Goal: Transaction & Acquisition: Subscribe to service/newsletter

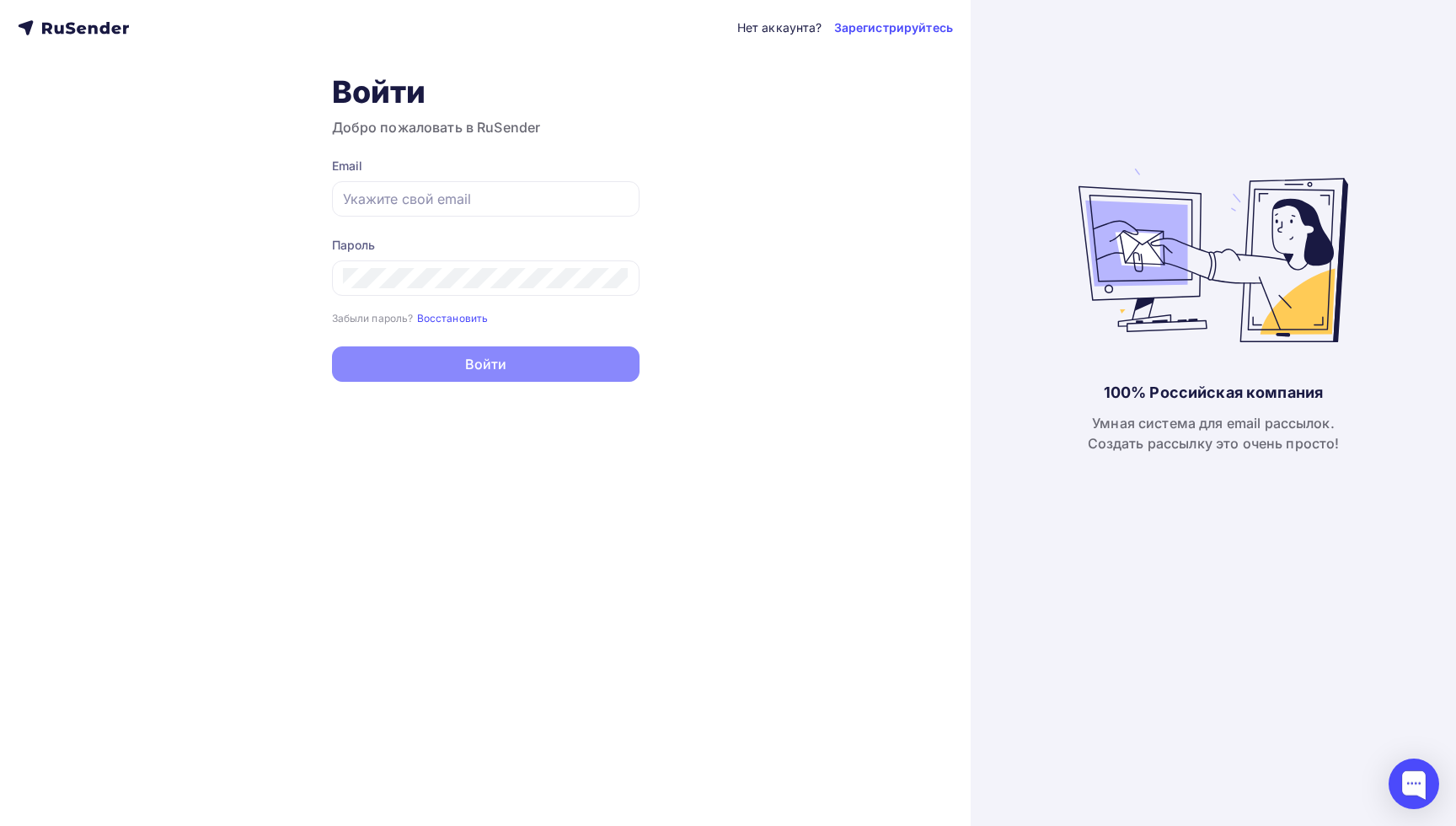
type input "[PERSON_NAME][EMAIL_ADDRESS][DOMAIN_NAME]"
click at [436, 358] on button "Войти" at bounding box center [486, 363] width 308 height 36
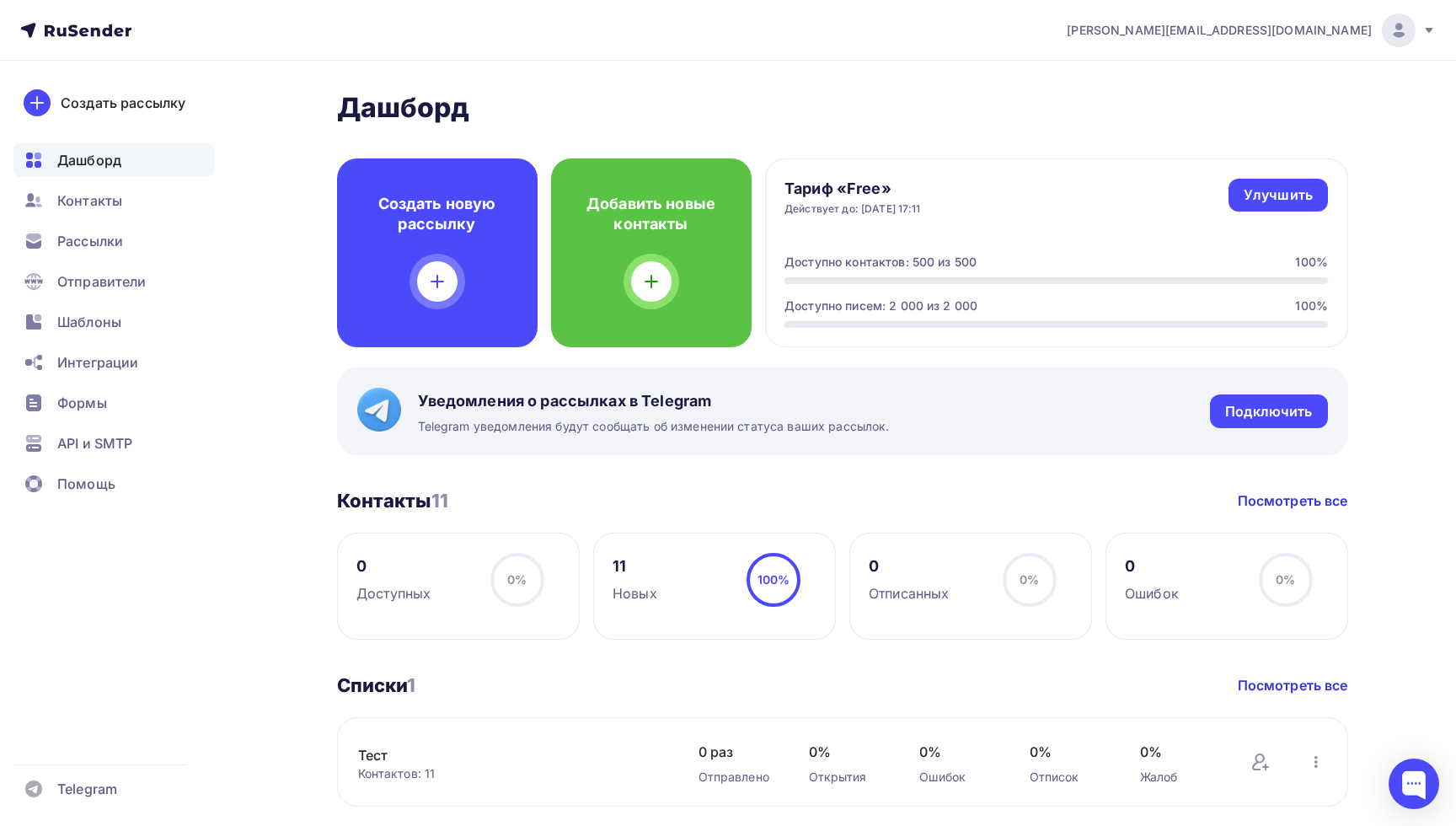
click at [1352, 31] on span "[PERSON_NAME][EMAIL_ADDRESS][DOMAIN_NAME]" at bounding box center [1218, 31] width 305 height 17
click at [1430, 29] on icon at bounding box center [1429, 30] width 7 height 5
click at [1404, 25] on img at bounding box center [1398, 30] width 20 height 20
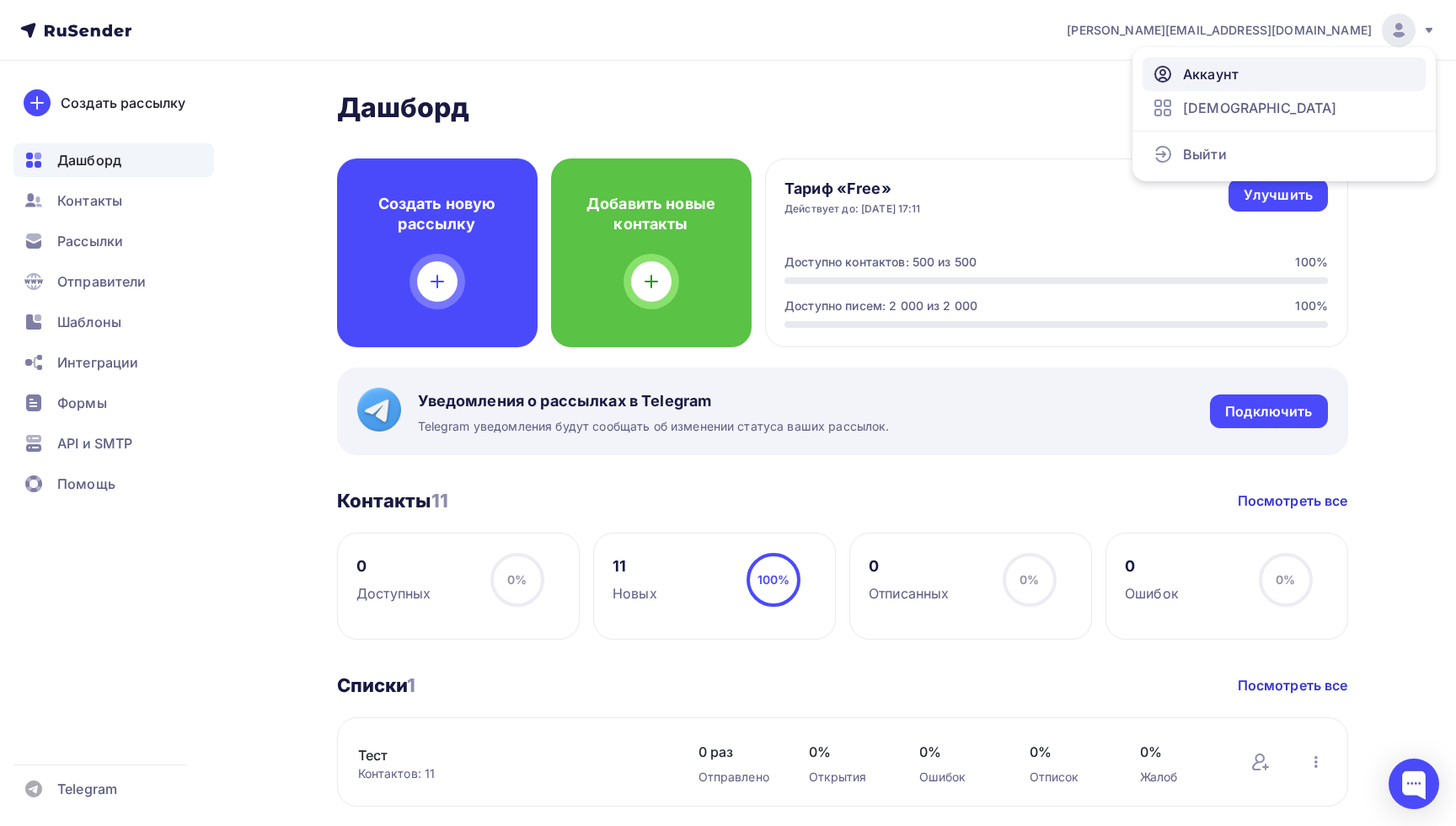
click at [1210, 71] on span "Аккаунт" at bounding box center [1211, 74] width 56 height 20
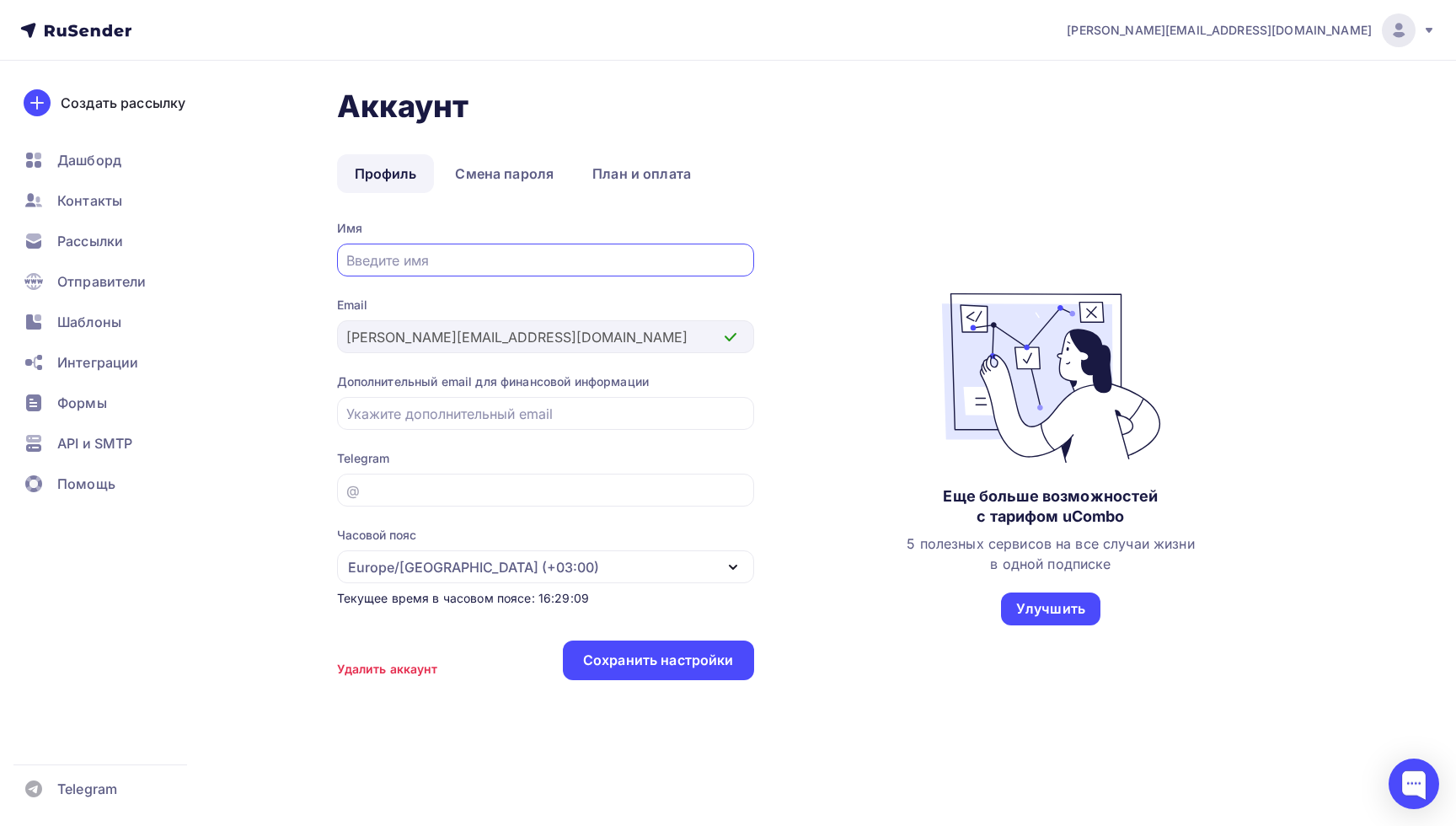
click at [1425, 34] on icon at bounding box center [1429, 31] width 13 height 13
click at [1213, 108] on span "[DEMOGRAPHIC_DATA]" at bounding box center [1260, 108] width 154 height 20
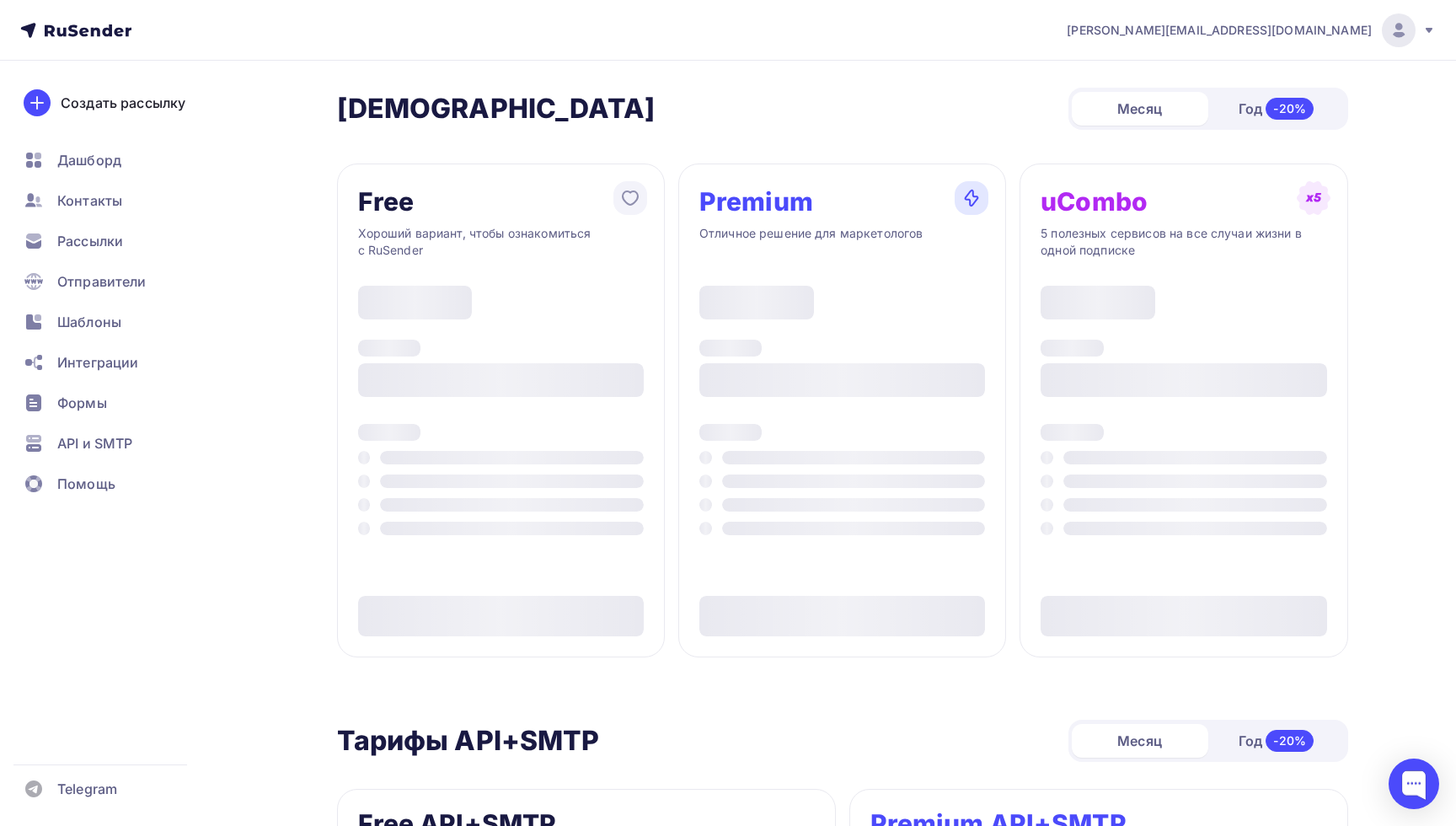
type input "500"
type input "100"
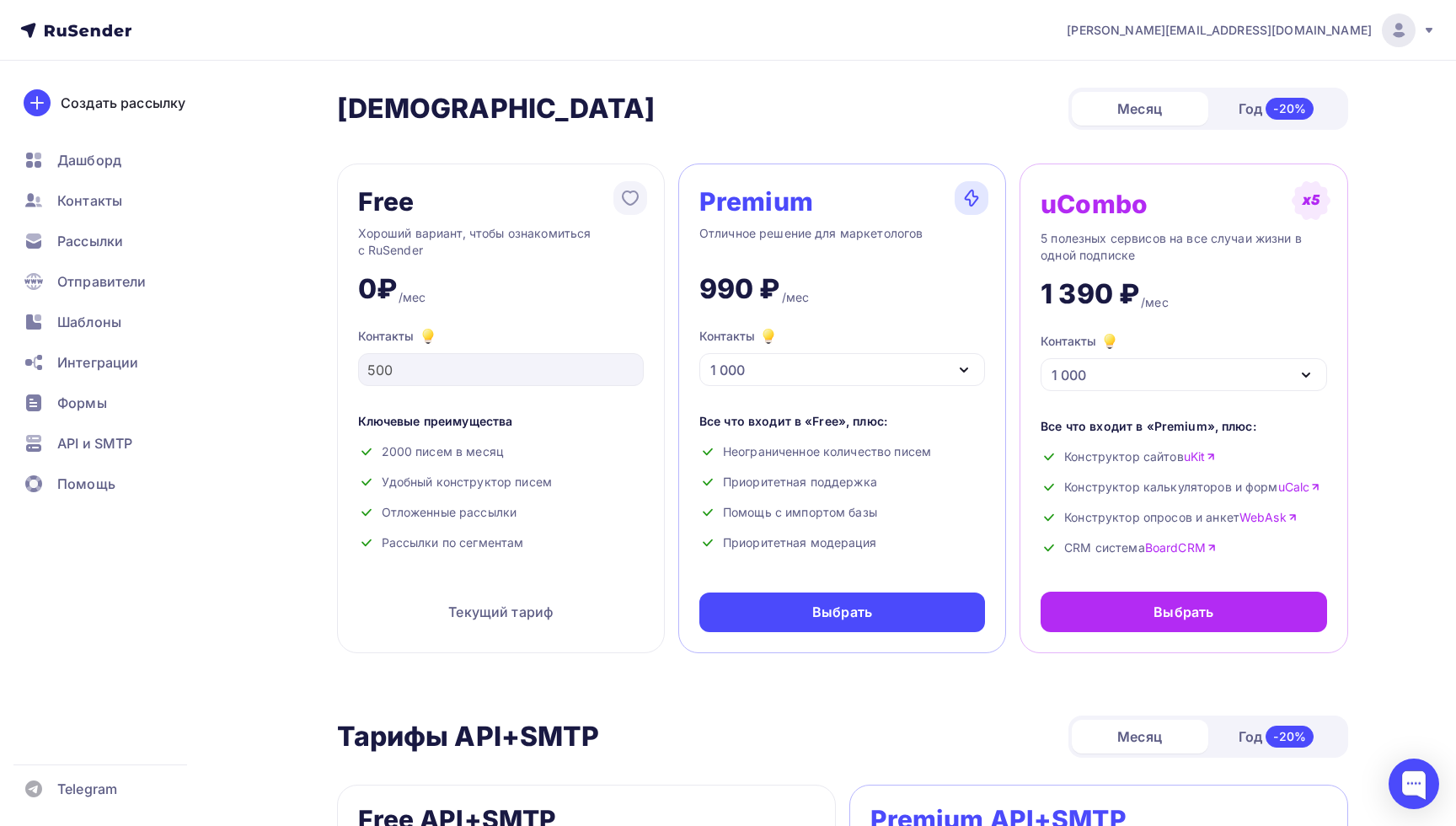
click at [1228, 106] on div "Год -20%" at bounding box center [1277, 109] width 137 height 36
click at [1175, 111] on div "Месяц" at bounding box center [1141, 109] width 137 height 34
click at [1243, 111] on div "Год -20%" at bounding box center [1277, 109] width 137 height 36
click at [1148, 99] on div "Месяц" at bounding box center [1141, 109] width 137 height 34
